Goal: Navigation & Orientation: Find specific page/section

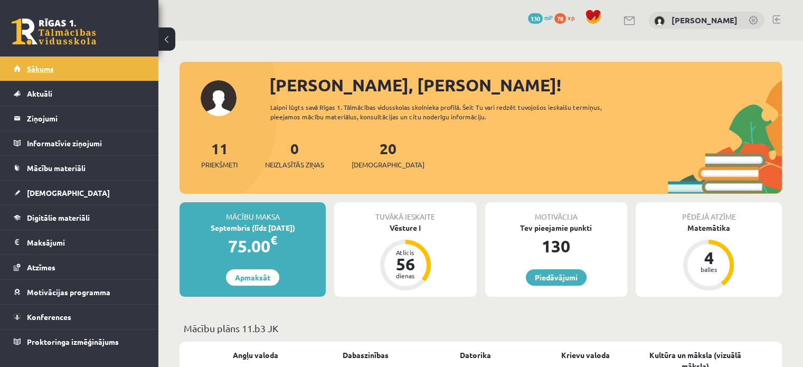
click at [70, 63] on link "Sākums" at bounding box center [79, 68] width 131 height 24
click at [65, 68] on link "Sākums" at bounding box center [79, 68] width 131 height 24
click at [558, 278] on link "Piedāvājumi" at bounding box center [556, 277] width 61 height 16
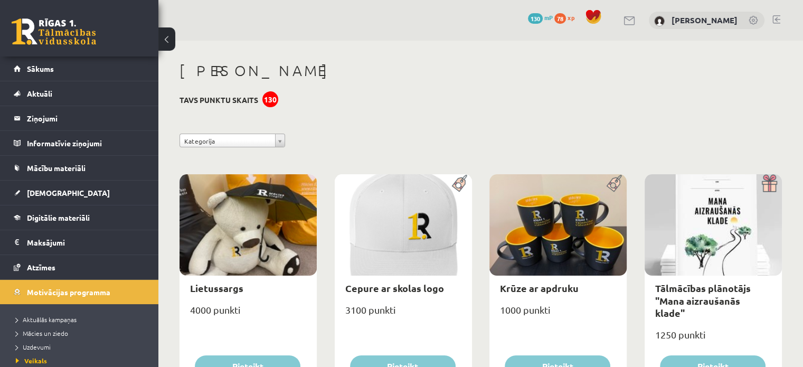
click at [272, 98] on div "130" at bounding box center [270, 99] width 16 height 16
click at [231, 96] on h3 "Tavs punktu skaits 130" at bounding box center [219, 100] width 79 height 9
click at [543, 18] on span "130" at bounding box center [535, 18] width 15 height 11
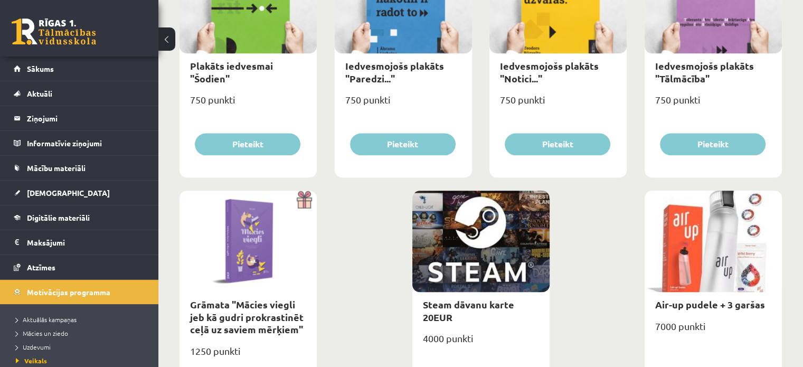
scroll to position [1255, 0]
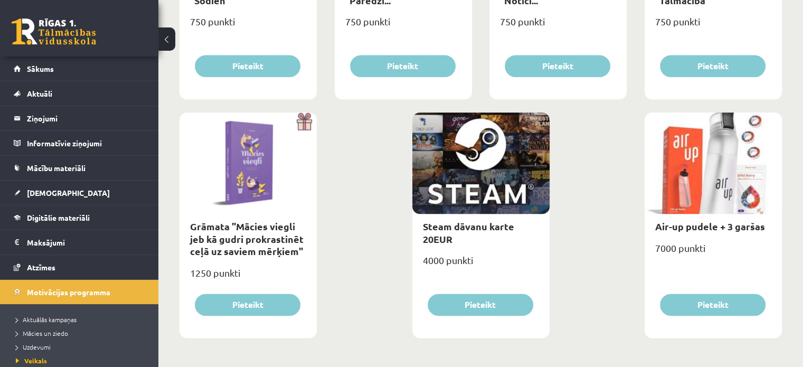
click at [33, 33] on link at bounding box center [54, 31] width 84 height 26
